Goal: Transaction & Acquisition: Subscribe to service/newsletter

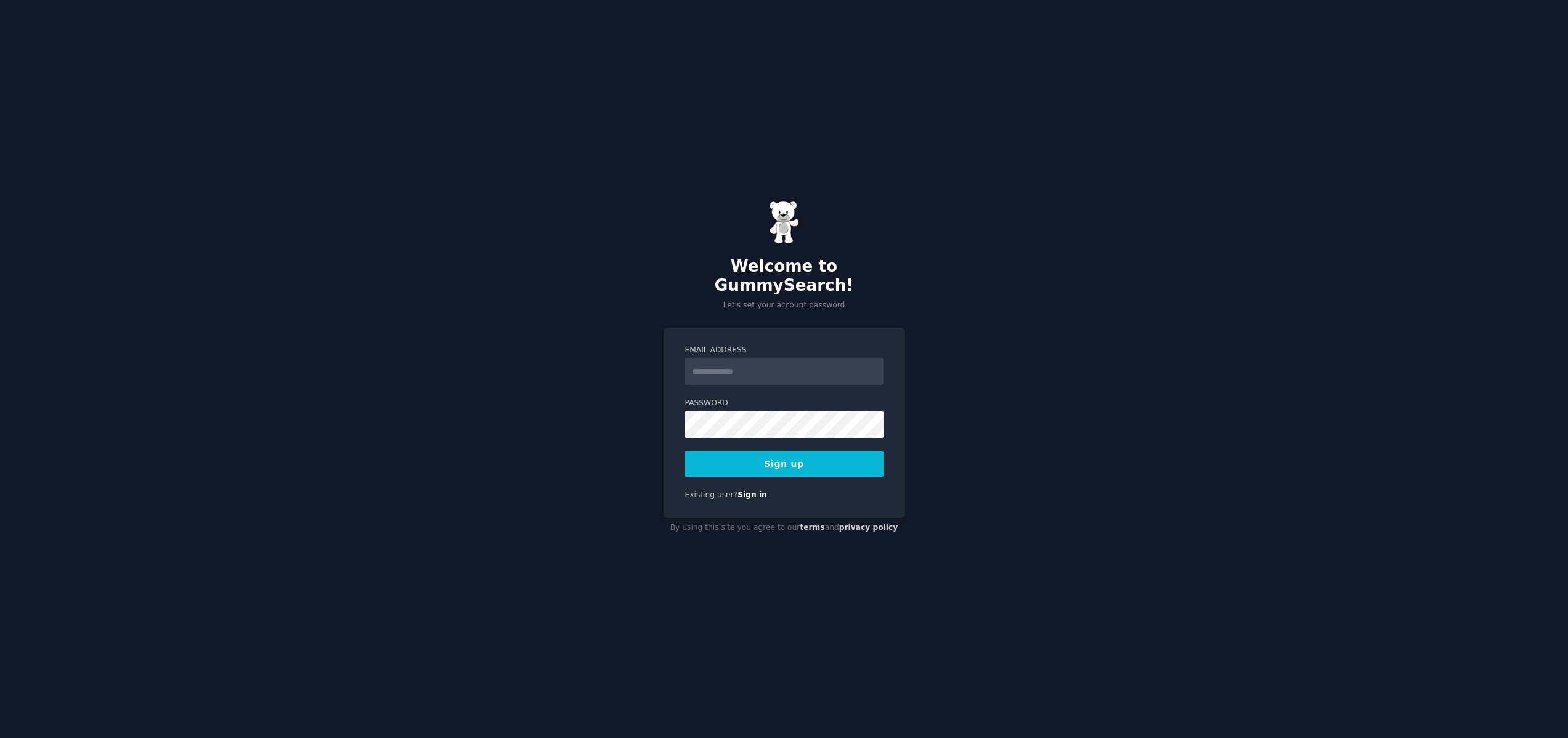
click at [748, 358] on input "Email Address" at bounding box center [784, 372] width 198 height 27
type input "**********"
click at [787, 453] on button "Sign up" at bounding box center [784, 464] width 198 height 26
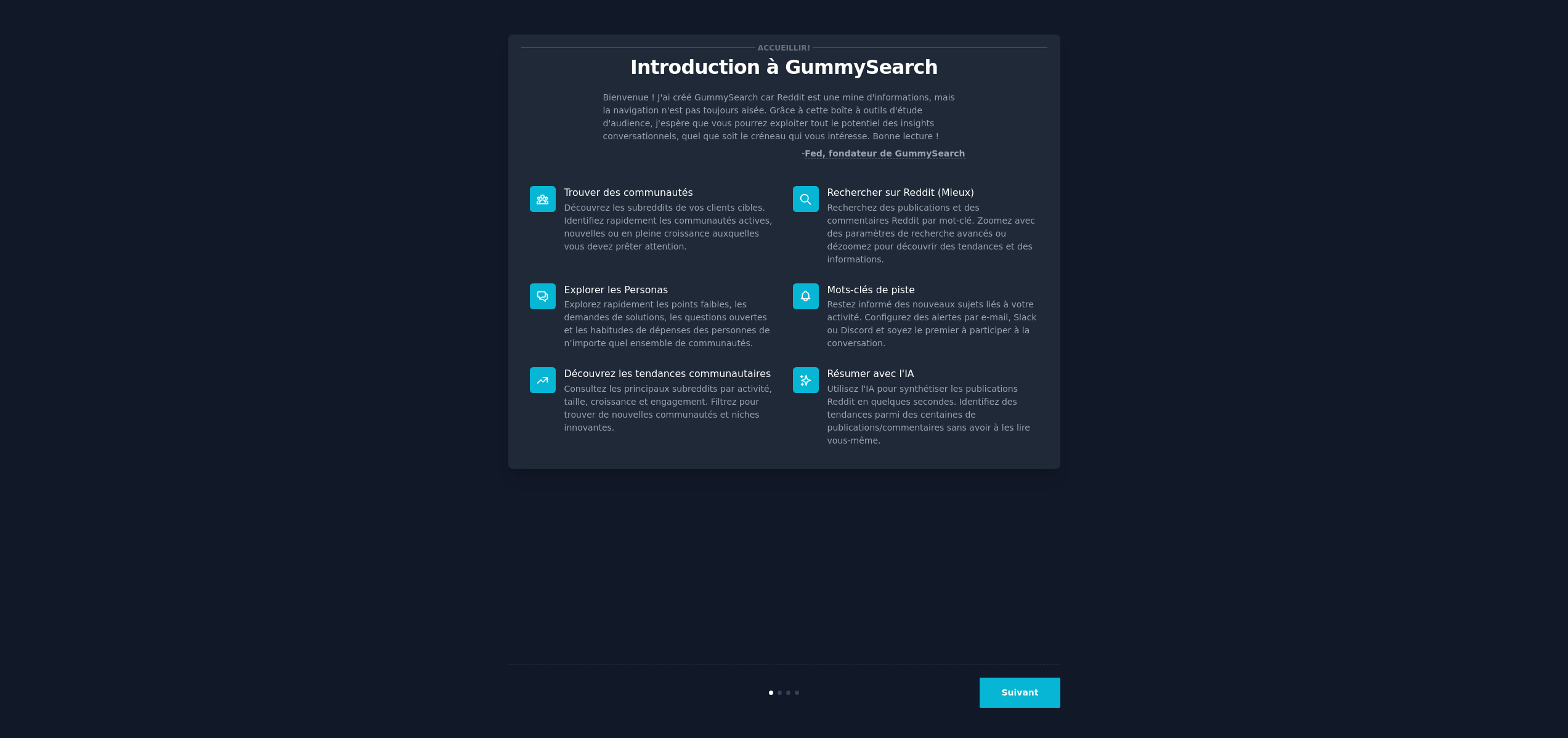
click at [1028, 692] on font "Suivant" at bounding box center [1019, 693] width 37 height 10
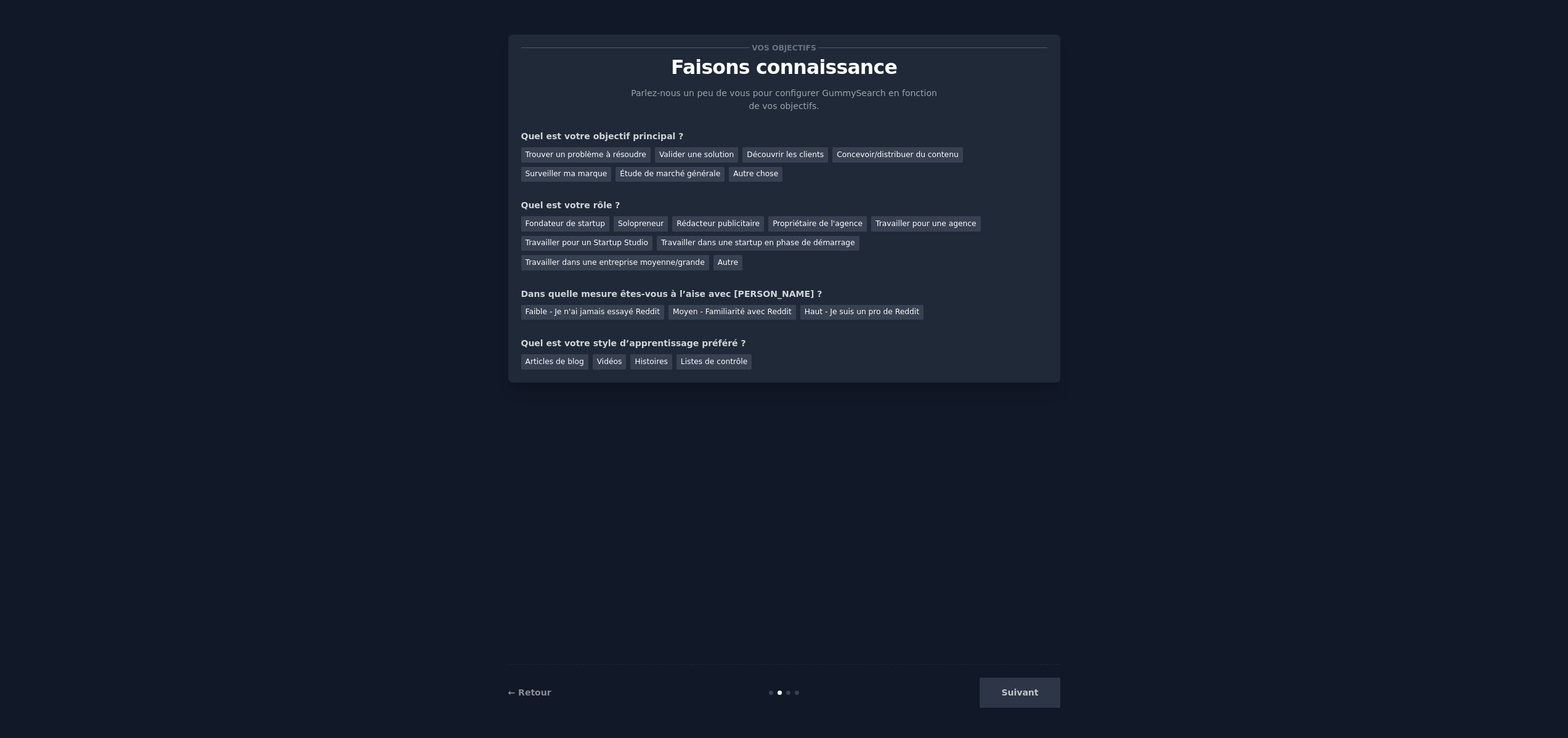
click at [1029, 694] on div "Suivant" at bounding box center [968, 693] width 185 height 30
click at [624, 316] on font "Faible - Je n'ai jamais essayé Reddit" at bounding box center [593, 312] width 135 height 9
click at [1031, 691] on div "Suivant" at bounding box center [968, 693] width 185 height 30
click at [606, 363] on font "Vidéos" at bounding box center [609, 362] width 25 height 9
click at [595, 156] on font "Trouver un problème à résoudre" at bounding box center [586, 155] width 121 height 9
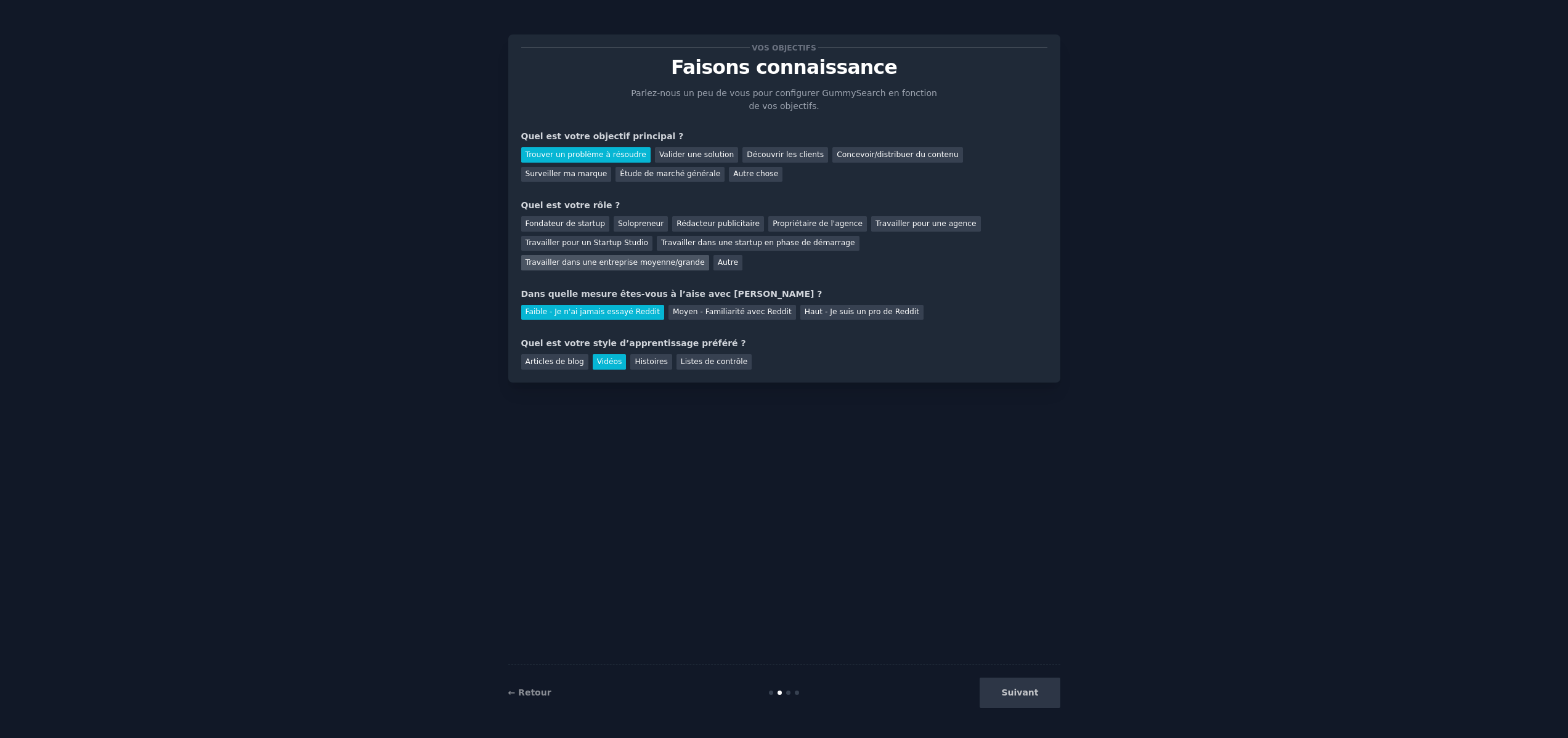
click at [705, 258] on font "Travailler dans une entreprise moyenne/grande" at bounding box center [615, 262] width 180 height 9
click at [1027, 690] on font "Suivant" at bounding box center [1019, 693] width 37 height 10
